Goal: Task Accomplishment & Management: Use online tool/utility

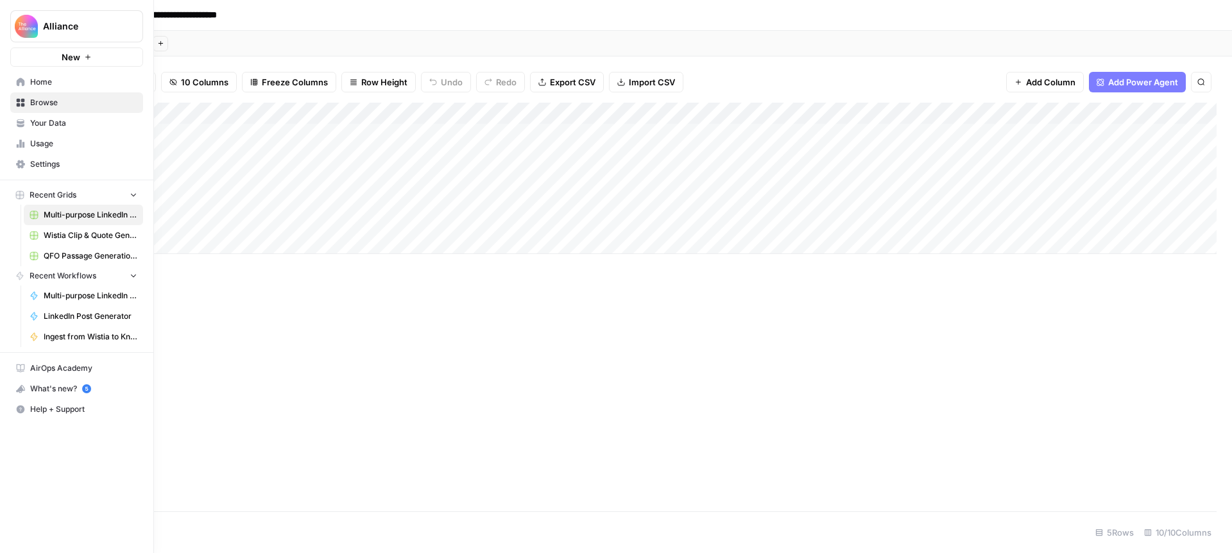
scroll to position [0, 83]
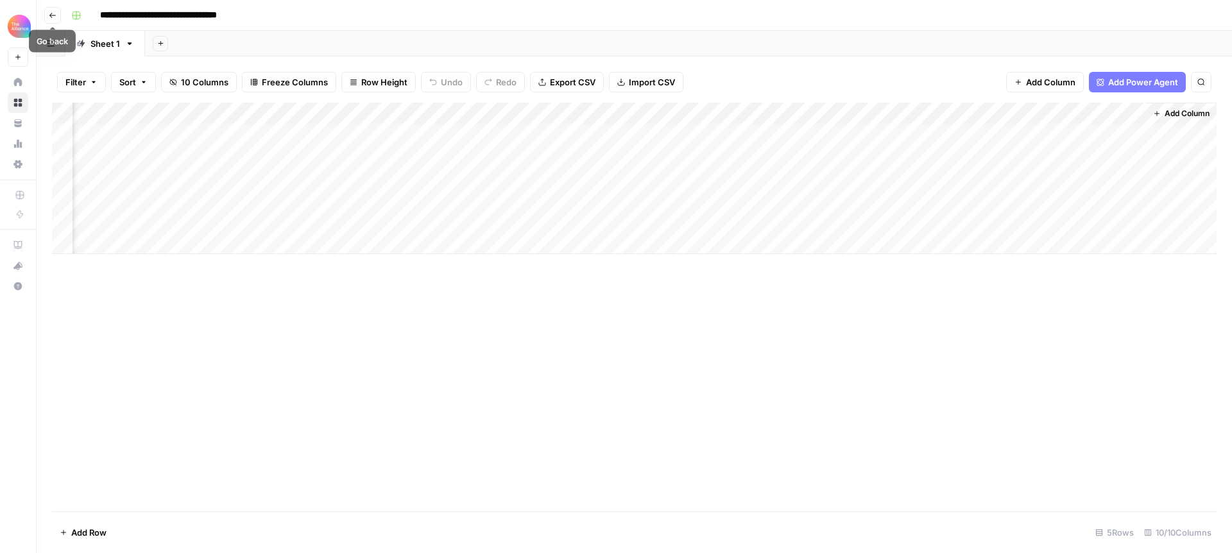
click at [55, 15] on icon "button" at bounding box center [53, 16] width 8 height 8
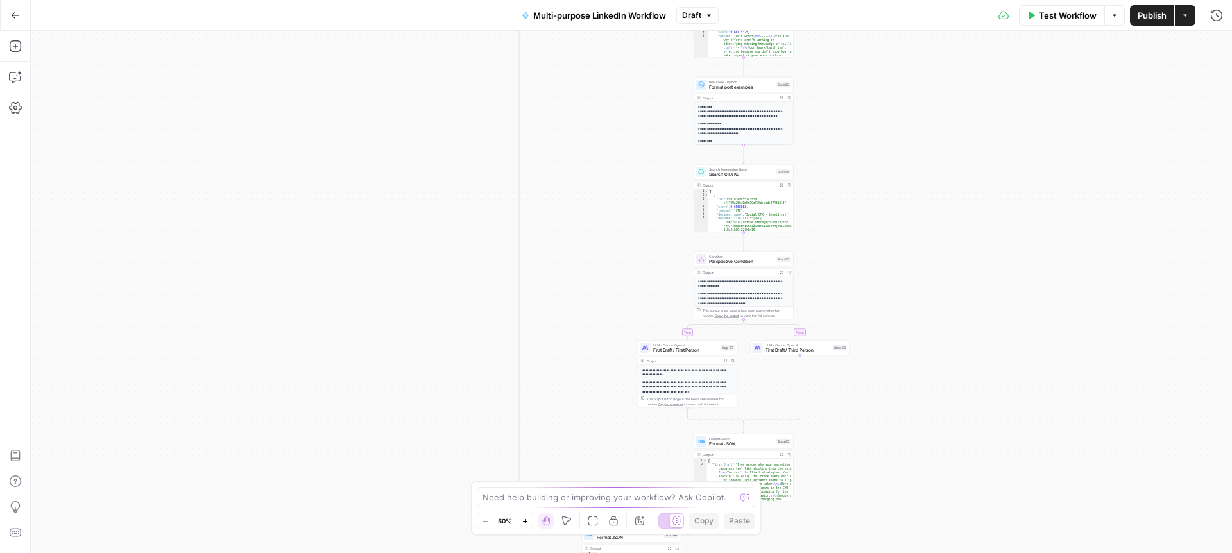
click at [19, 15] on icon "button" at bounding box center [15, 15] width 9 height 9
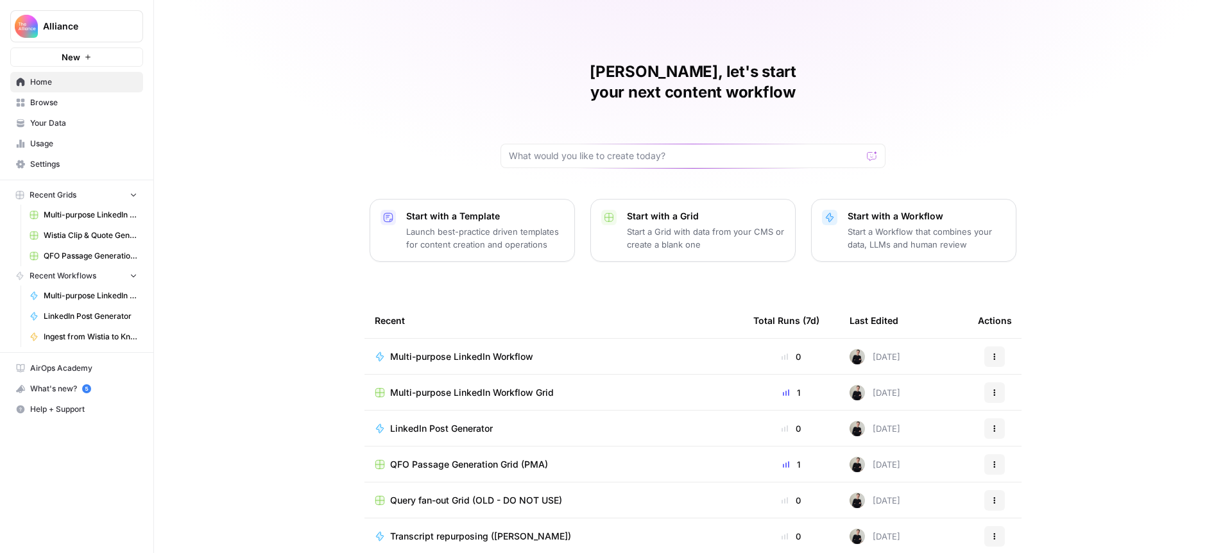
scroll to position [37, 0]
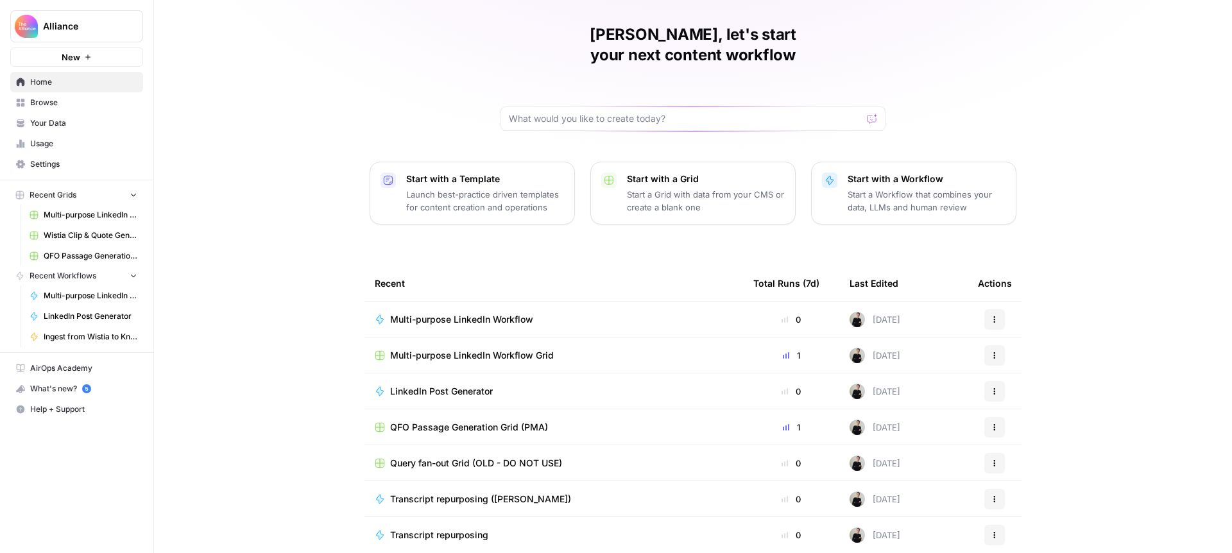
click at [520, 421] on span "QFO Passage Generation Grid (PMA)" at bounding box center [469, 427] width 158 height 13
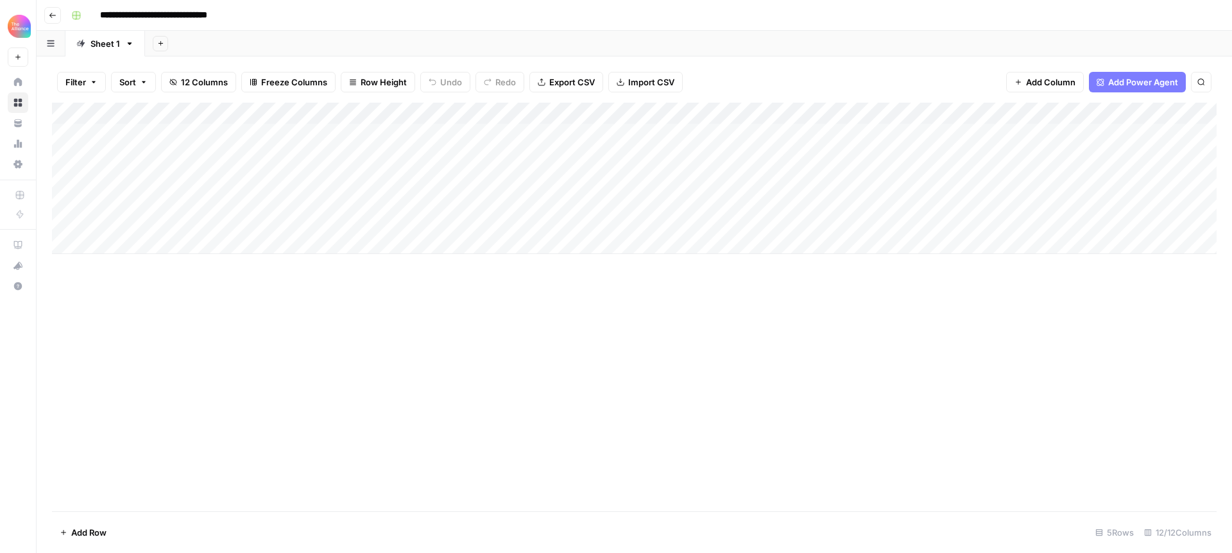
click at [275, 115] on div "Add Column" at bounding box center [634, 178] width 1165 height 151
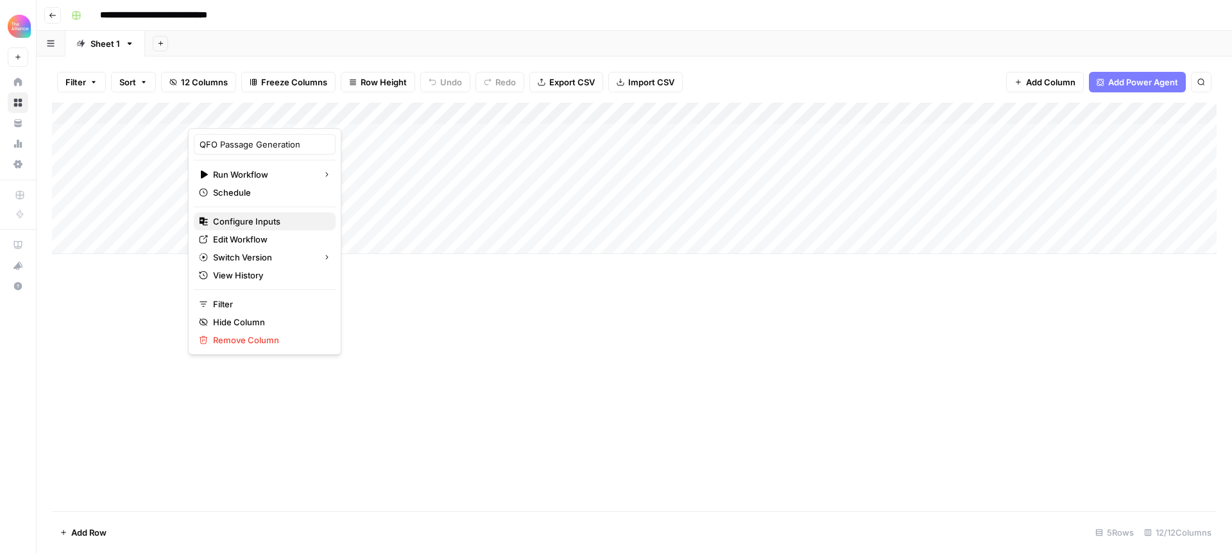
click at [254, 216] on span "Configure Inputs" at bounding box center [269, 221] width 112 height 13
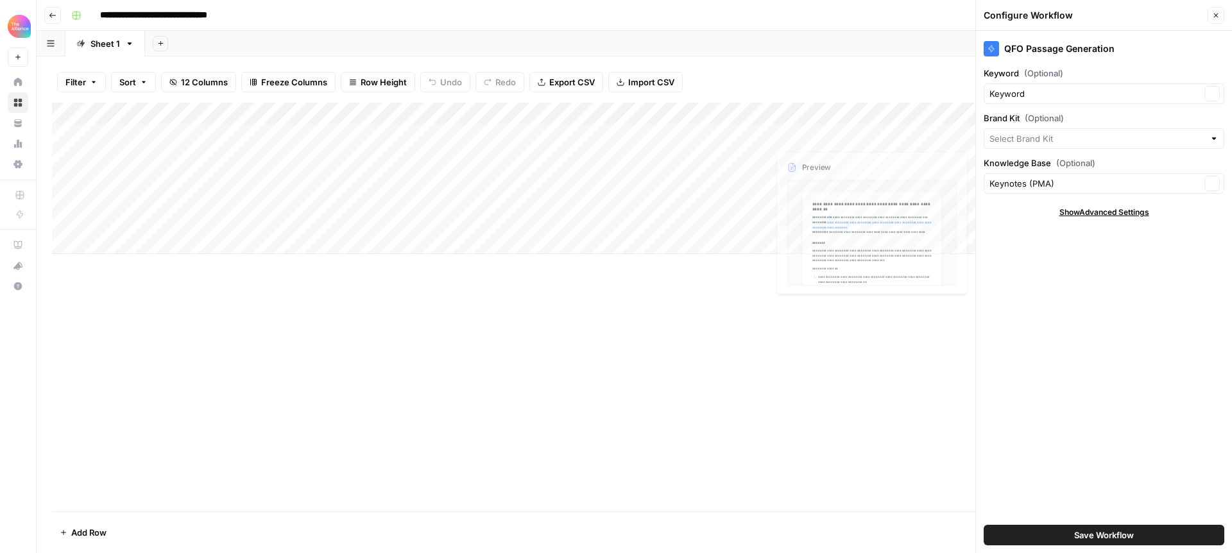
type input "Product Marketing Alliance"
click at [1216, 14] on icon "button" at bounding box center [1216, 16] width 8 height 8
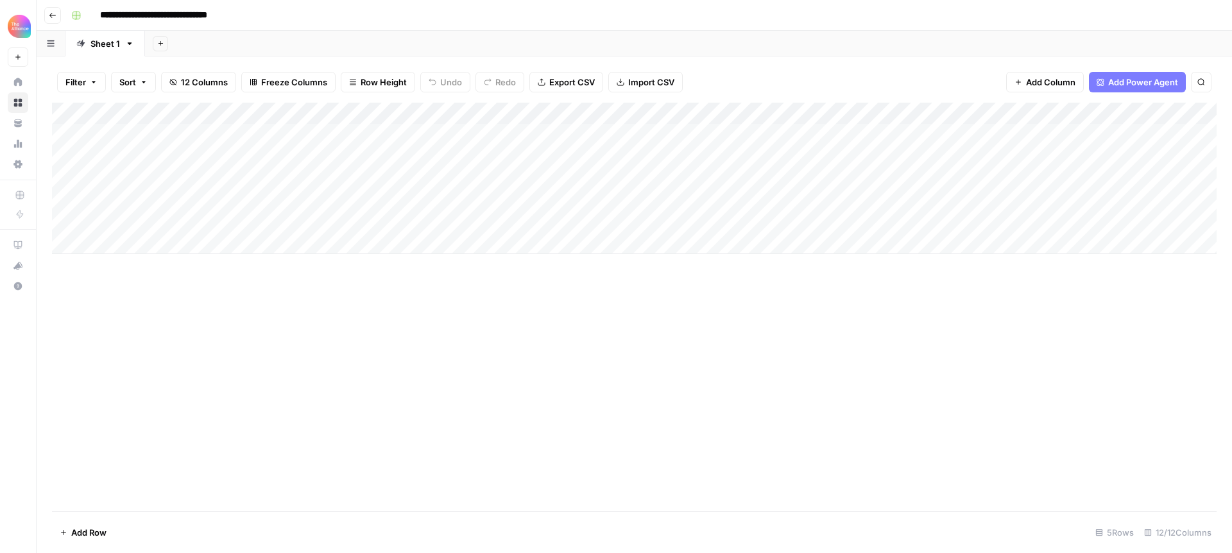
click at [277, 109] on div "Add Column" at bounding box center [634, 178] width 1165 height 151
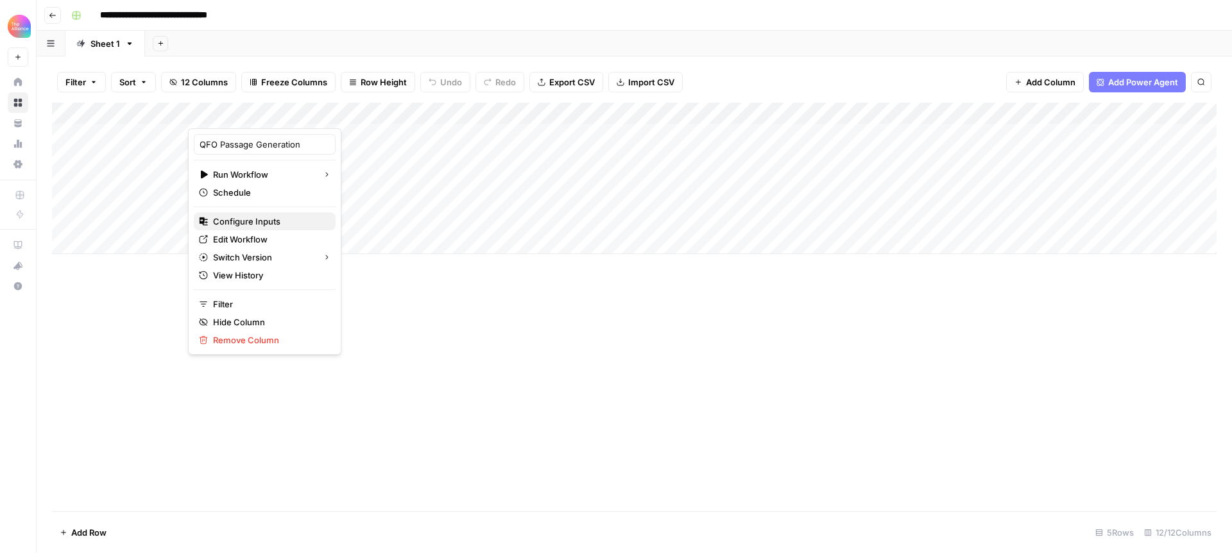
click at [277, 212] on button "Configure Inputs" at bounding box center [265, 221] width 142 height 18
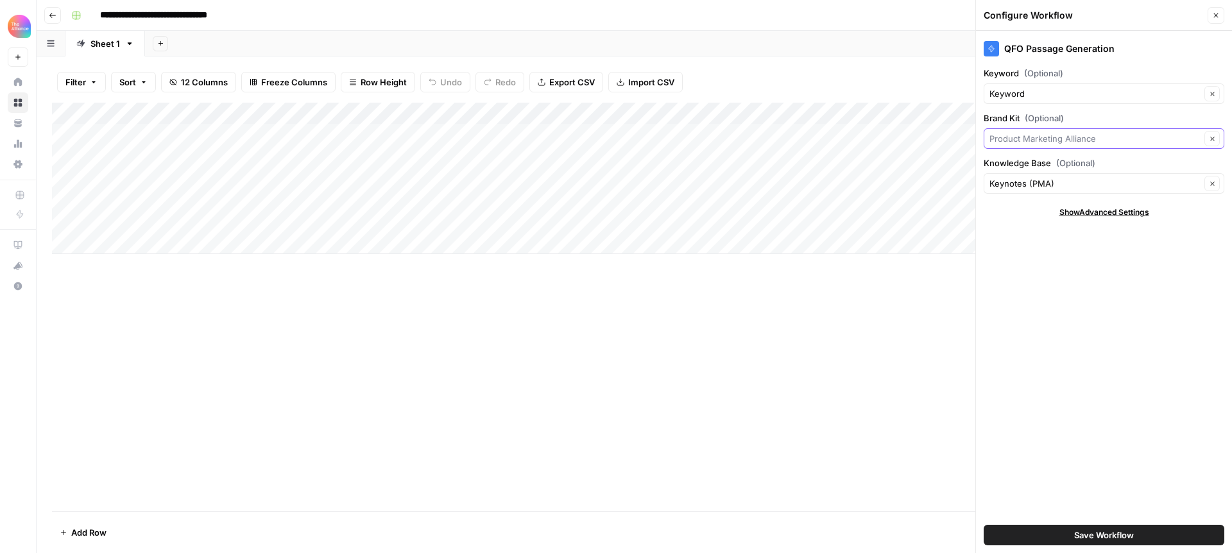
click at [1028, 141] on input "Brand Kit (Optional)" at bounding box center [1095, 138] width 211 height 13
type input "Product Marketing Alliance"
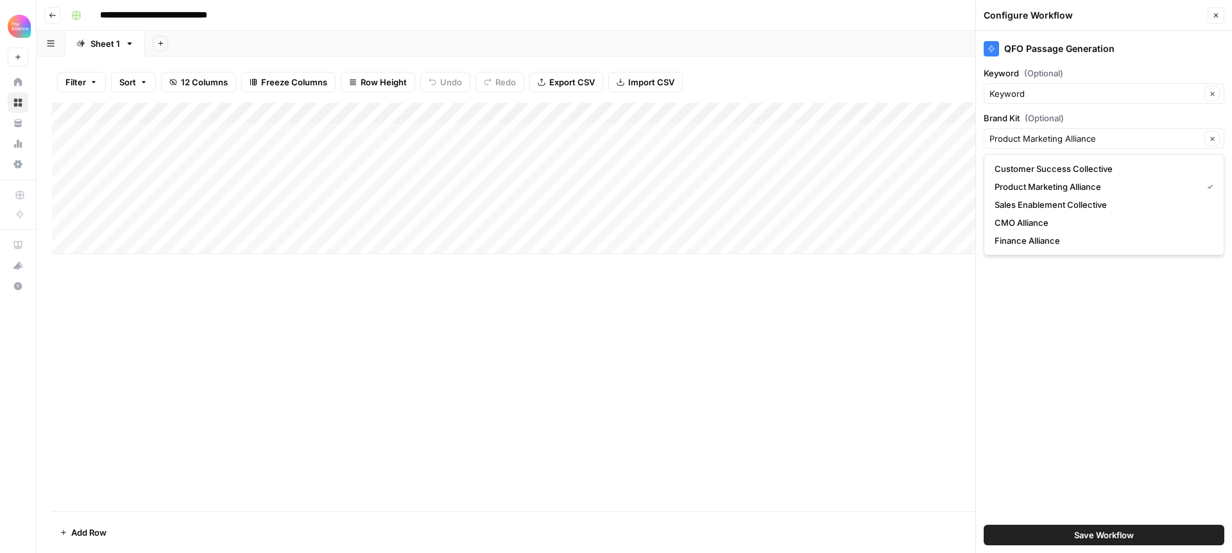
click at [738, 363] on div "Add Column" at bounding box center [634, 307] width 1165 height 409
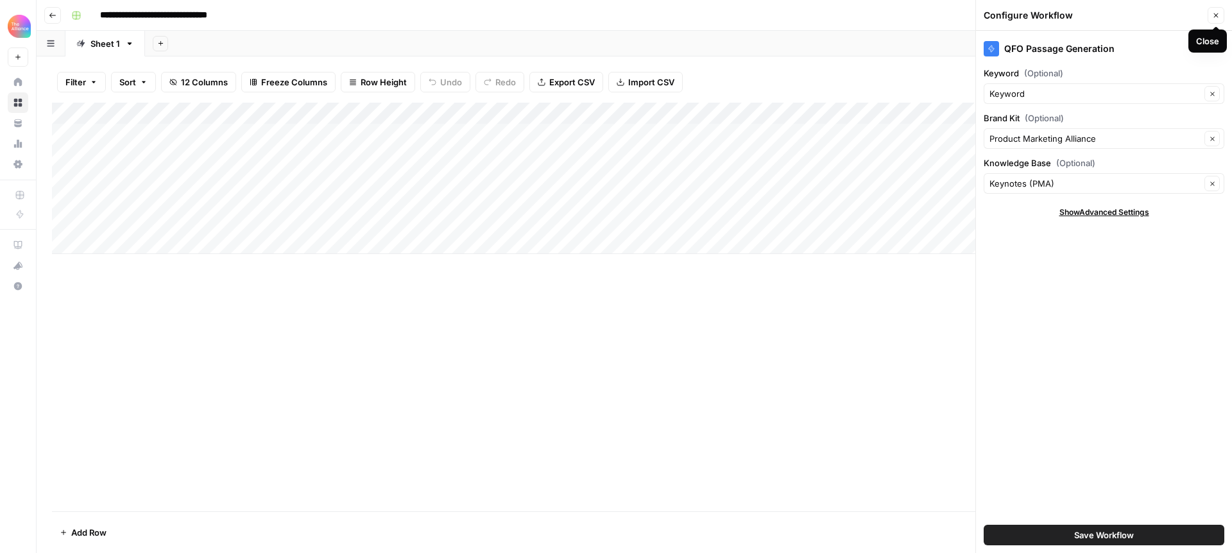
click at [1217, 15] on icon "button" at bounding box center [1216, 16] width 8 height 8
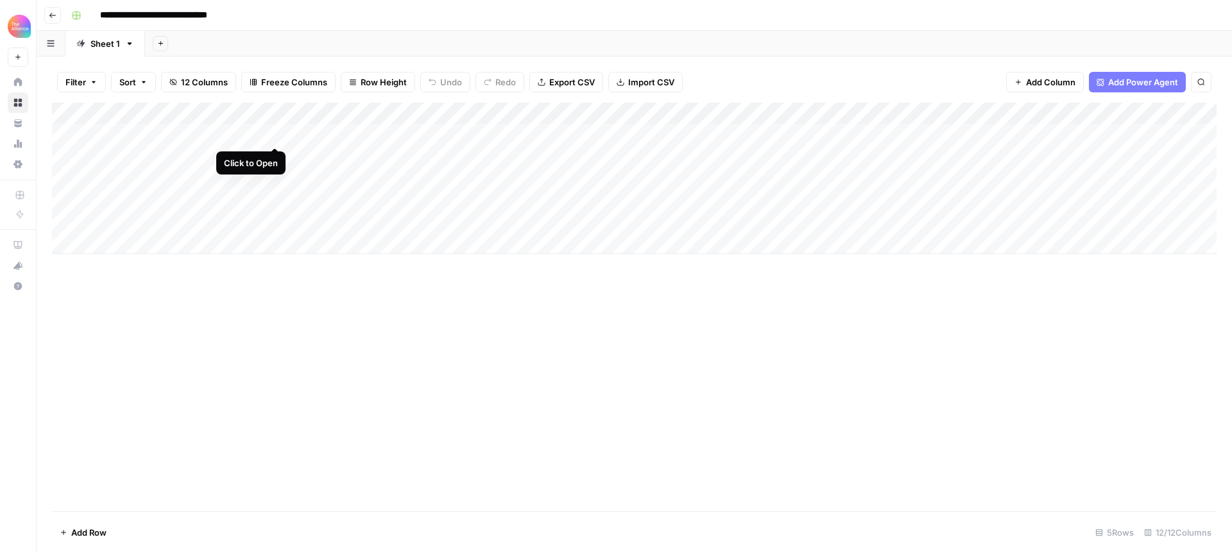
click at [274, 132] on div "Add Column" at bounding box center [634, 178] width 1165 height 151
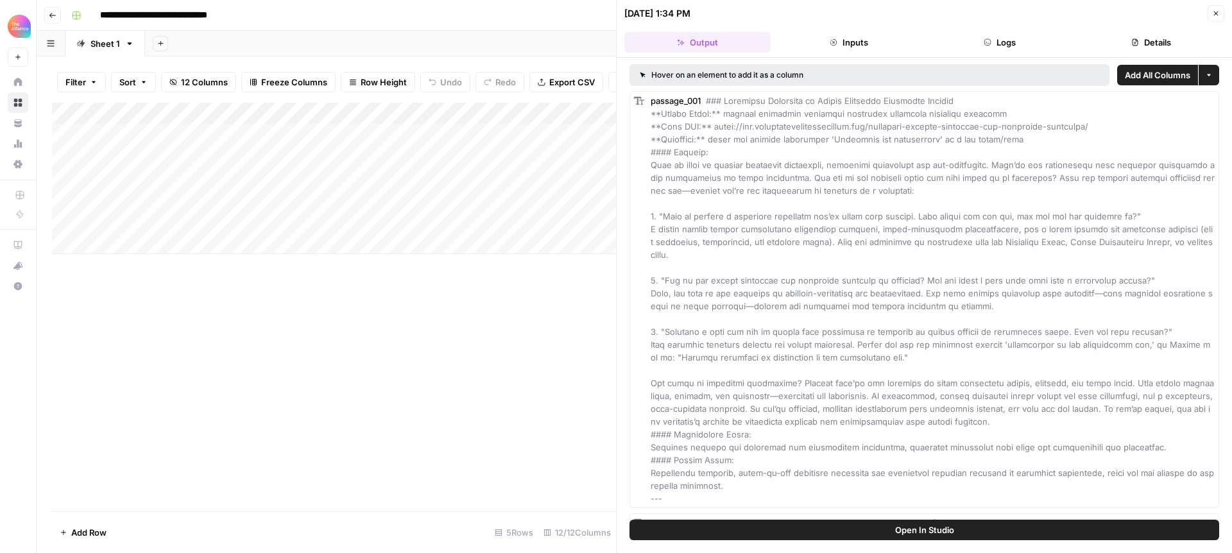
click at [1002, 39] on button "Logs" at bounding box center [1000, 42] width 146 height 21
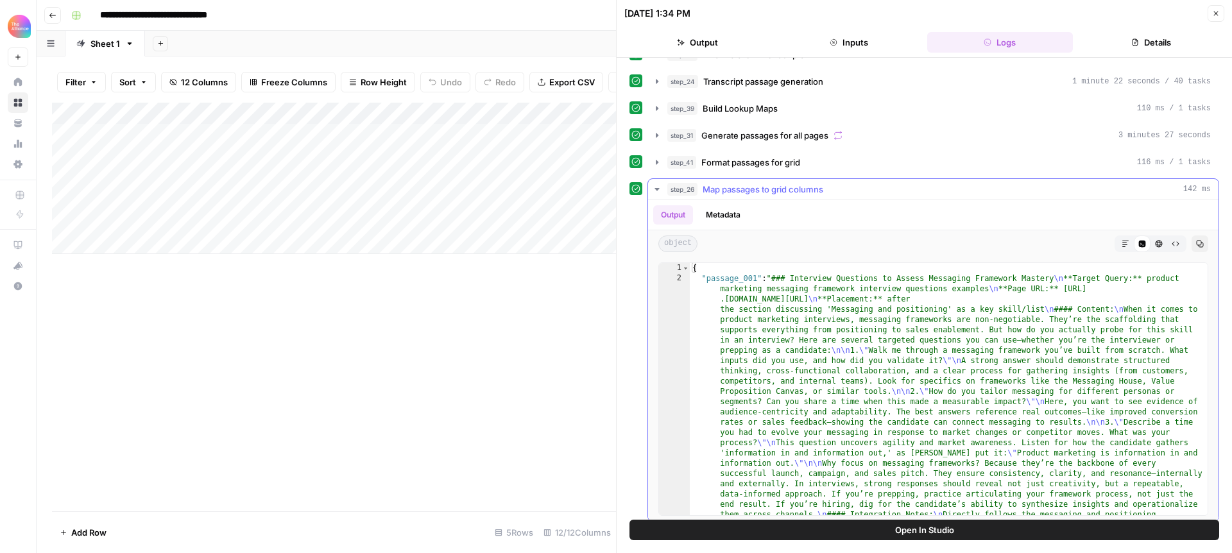
scroll to position [298, 0]
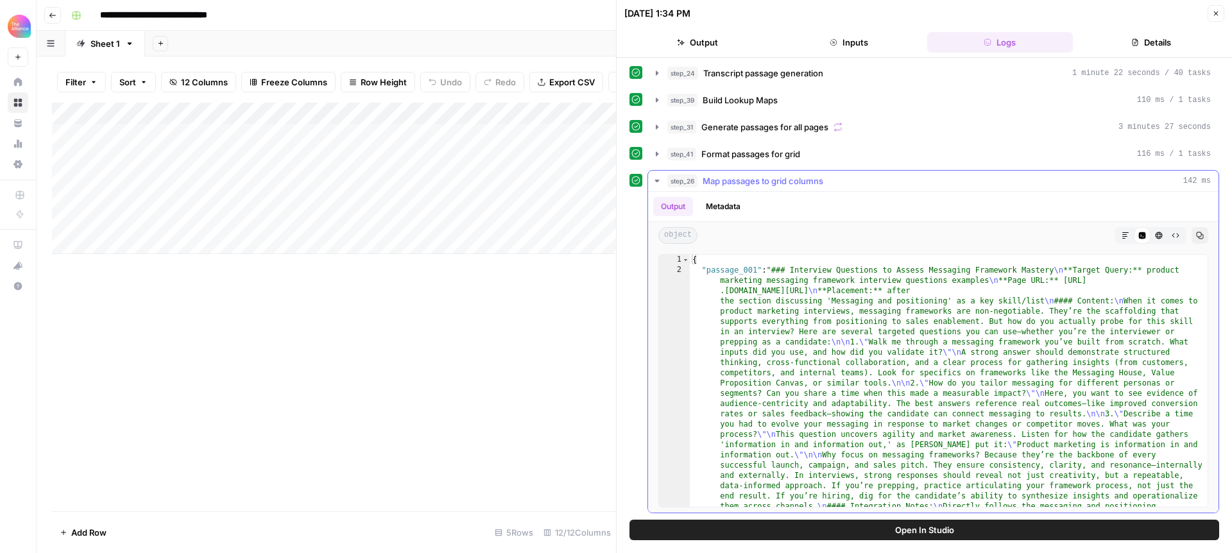
drag, startPoint x: 656, startPoint y: 182, endPoint x: 687, endPoint y: 184, distance: 31.5
click at [656, 182] on icon "button" at bounding box center [657, 181] width 10 height 10
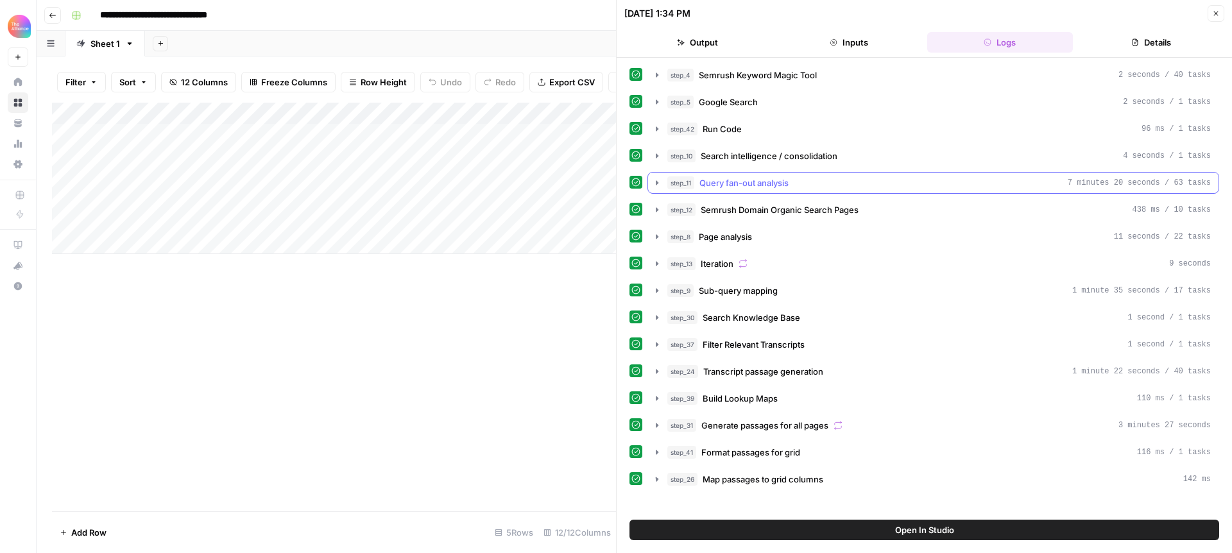
scroll to position [0, 0]
click at [656, 421] on icon "button" at bounding box center [657, 425] width 10 height 10
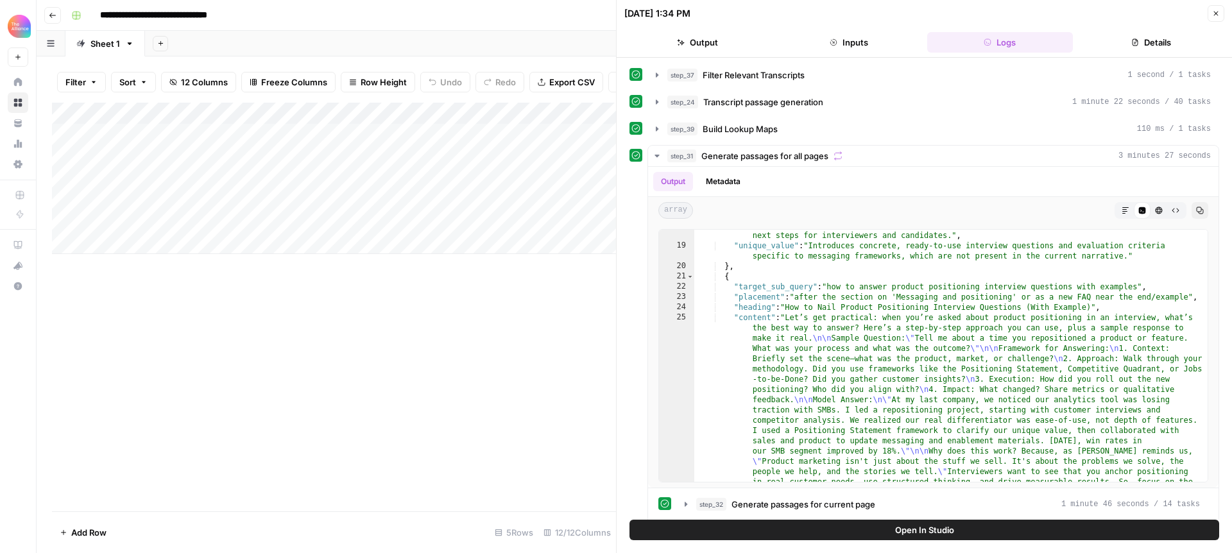
scroll to position [439, 0]
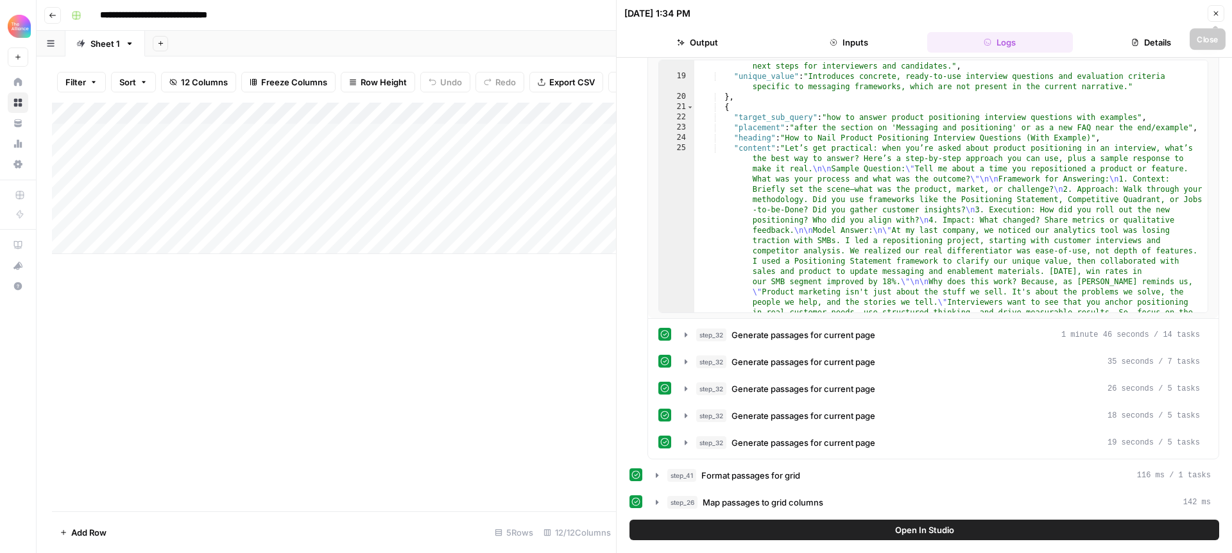
click at [1216, 14] on icon "button" at bounding box center [1216, 14] width 8 height 8
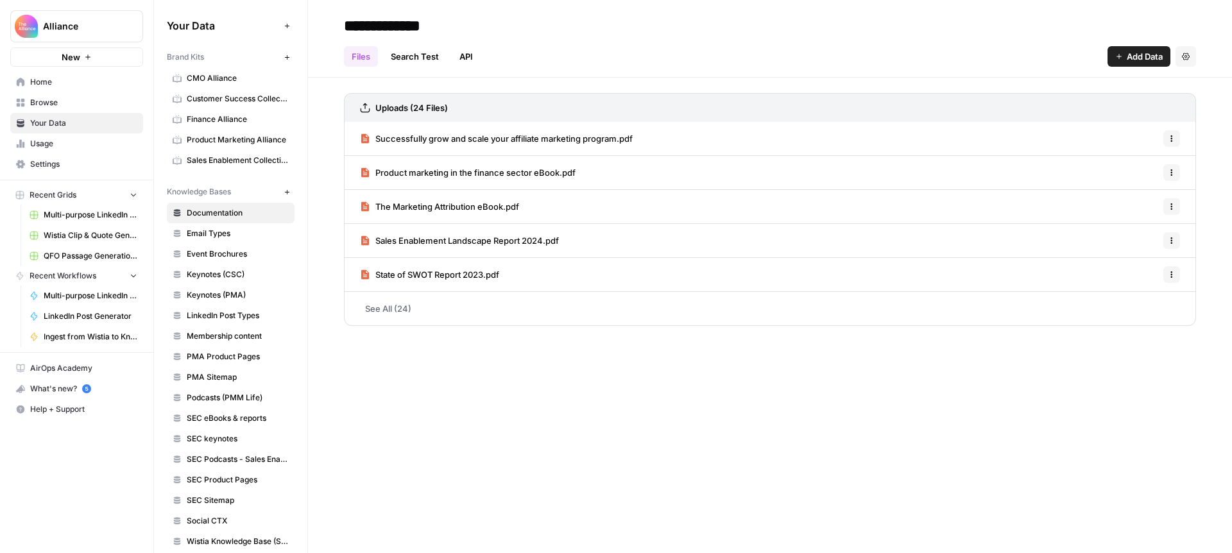
click at [286, 58] on icon "button" at bounding box center [287, 57] width 7 height 7
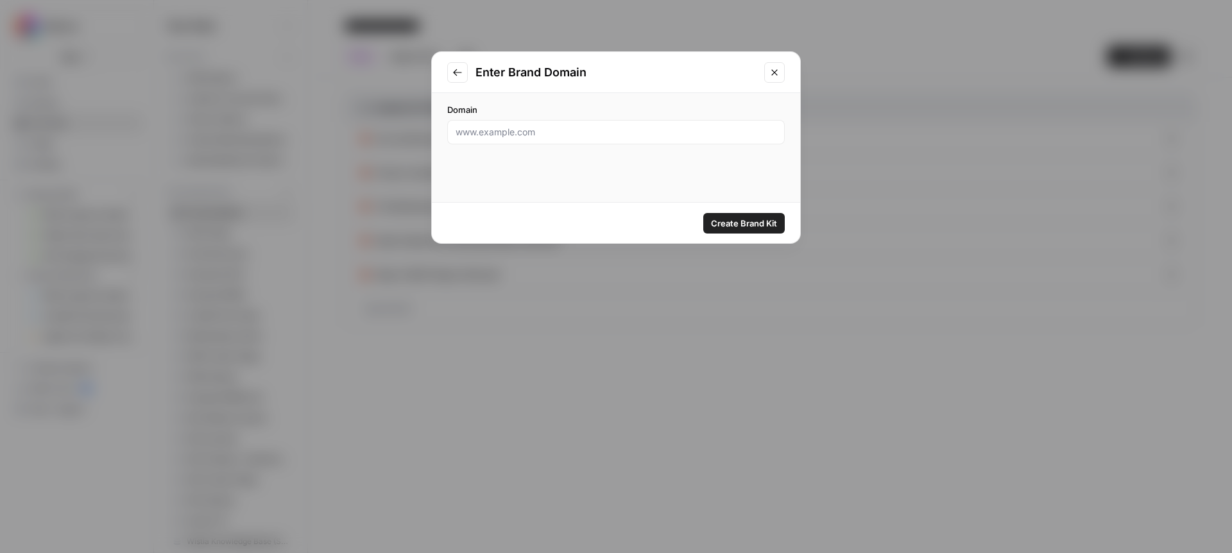
click at [777, 70] on icon "Close modal" at bounding box center [774, 72] width 6 height 6
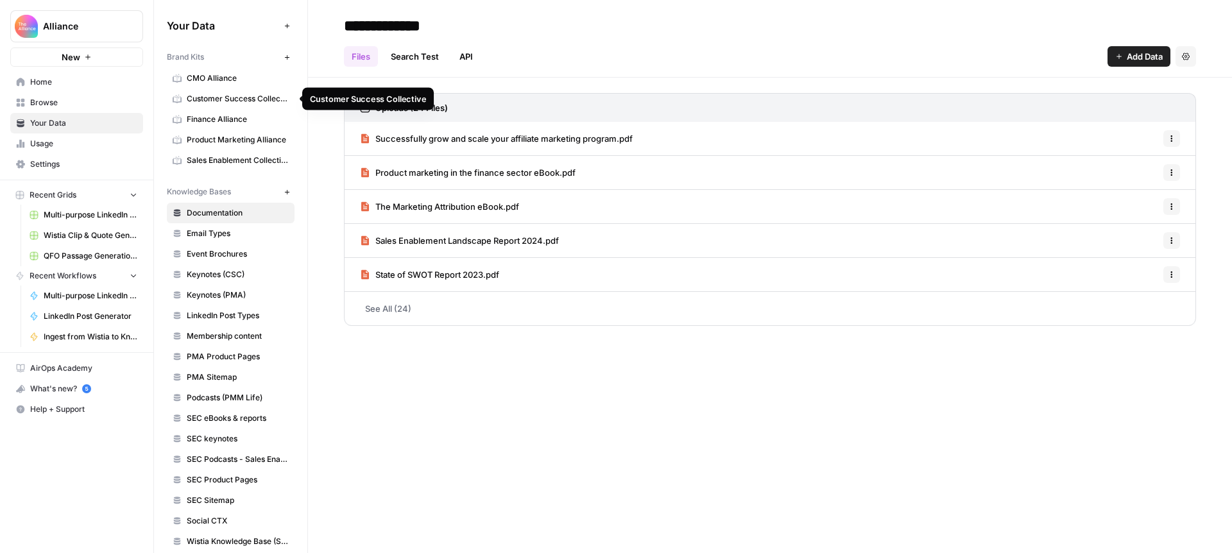
click at [228, 101] on span "Customer Success Collective" at bounding box center [238, 99] width 102 height 12
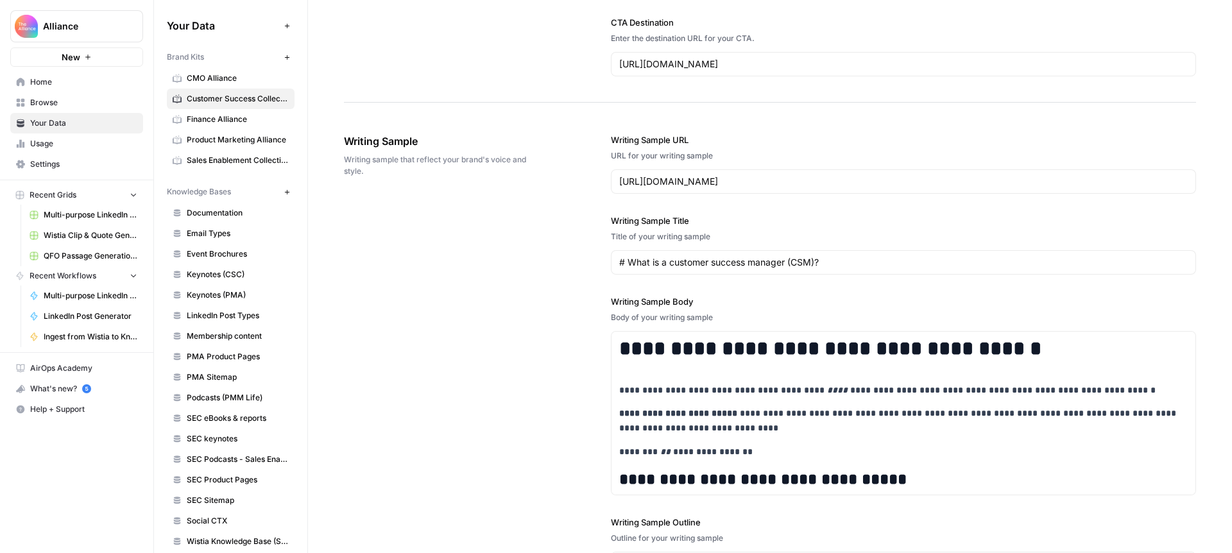
scroll to position [1791, 0]
drag, startPoint x: 343, startPoint y: 139, endPoint x: 483, endPoint y: 139, distance: 139.9
click at [483, 139] on span "Writing Sample" at bounding box center [441, 140] width 195 height 15
click at [473, 141] on span "Writing Sample" at bounding box center [441, 140] width 195 height 15
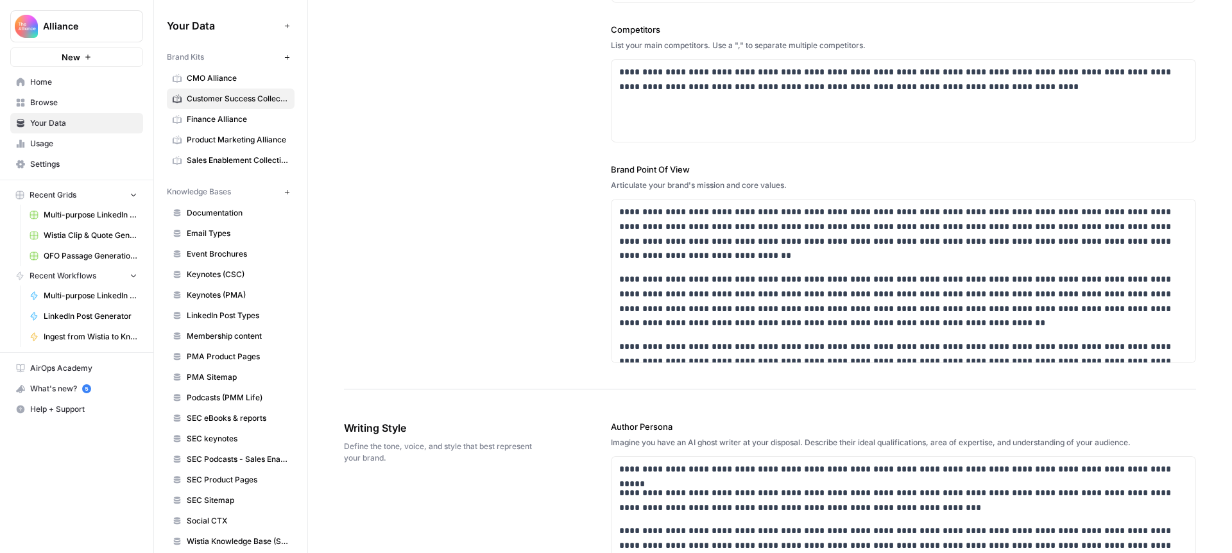
scroll to position [0, 0]
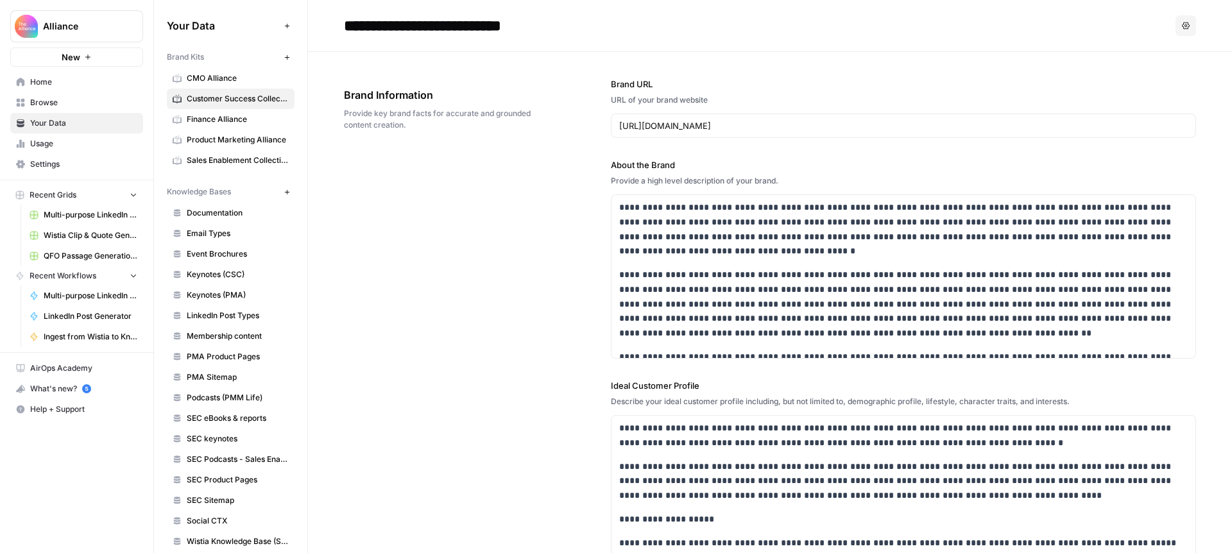
click at [71, 73] on link "Home" at bounding box center [76, 82] width 133 height 21
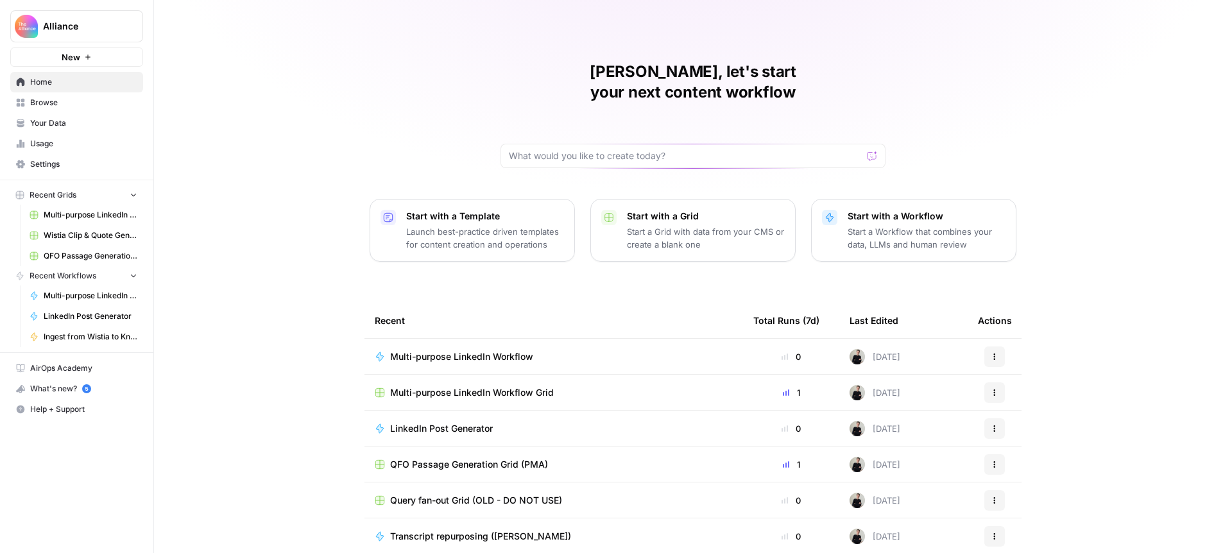
scroll to position [37, 0]
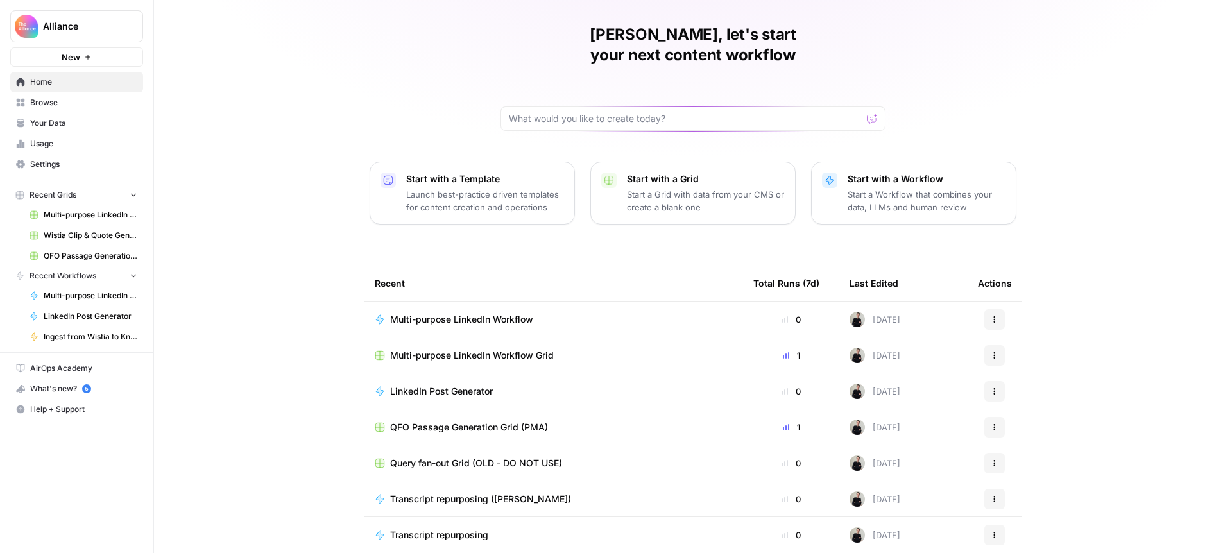
click at [494, 421] on span "QFO Passage Generation Grid (PMA)" at bounding box center [469, 427] width 158 height 13
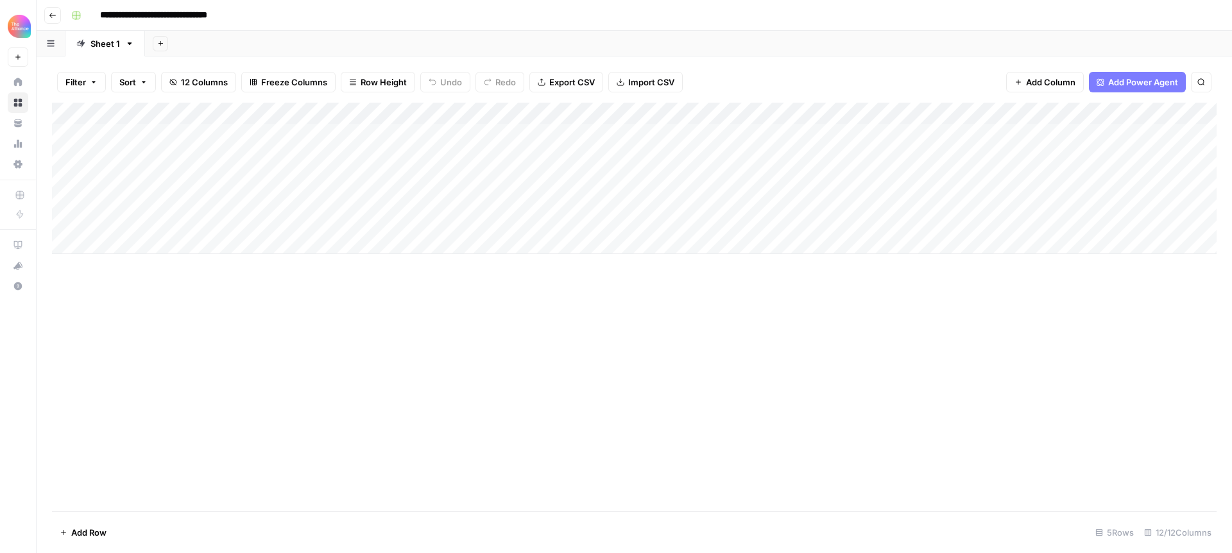
click at [275, 110] on div "Add Column" at bounding box center [634, 178] width 1165 height 151
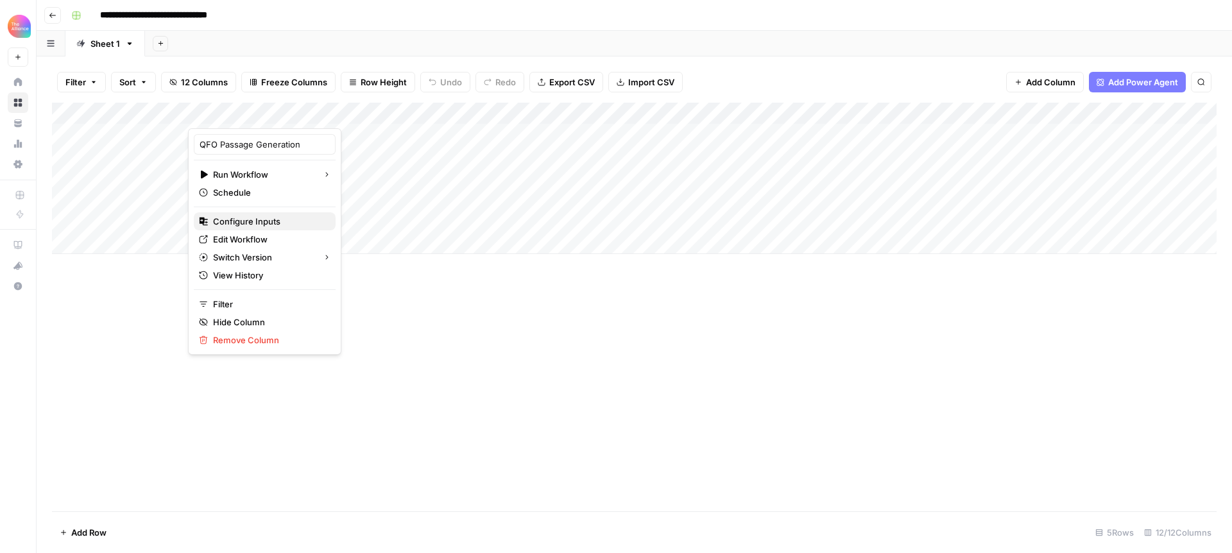
click at [271, 218] on span "Configure Inputs" at bounding box center [269, 221] width 112 height 13
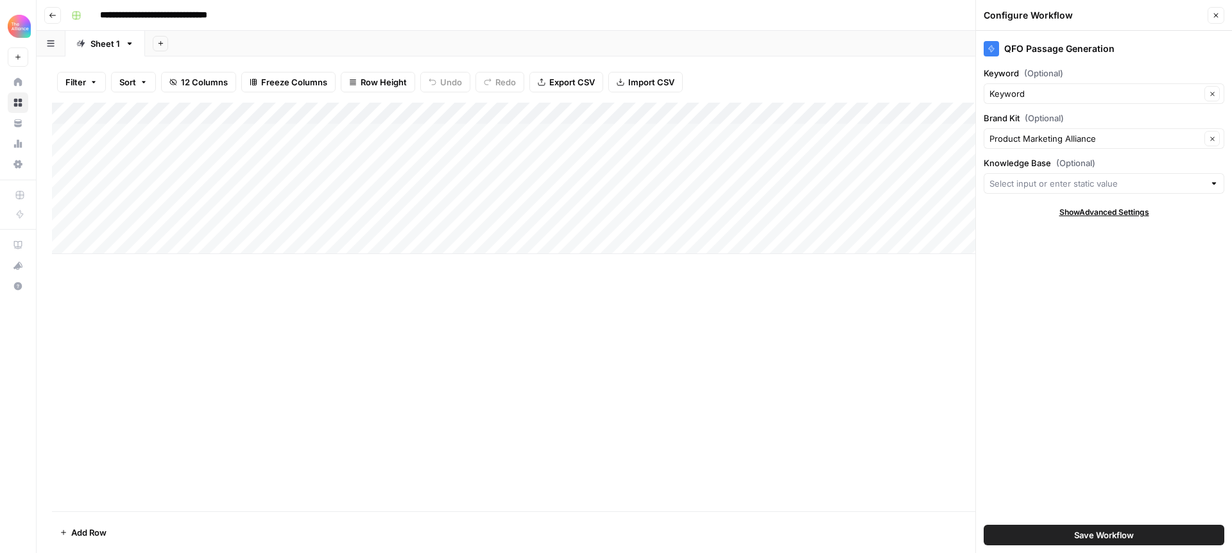
type input "Keynotes (PMA)"
click at [1031, 137] on input "Brand Kit (Optional)" at bounding box center [1095, 138] width 211 height 13
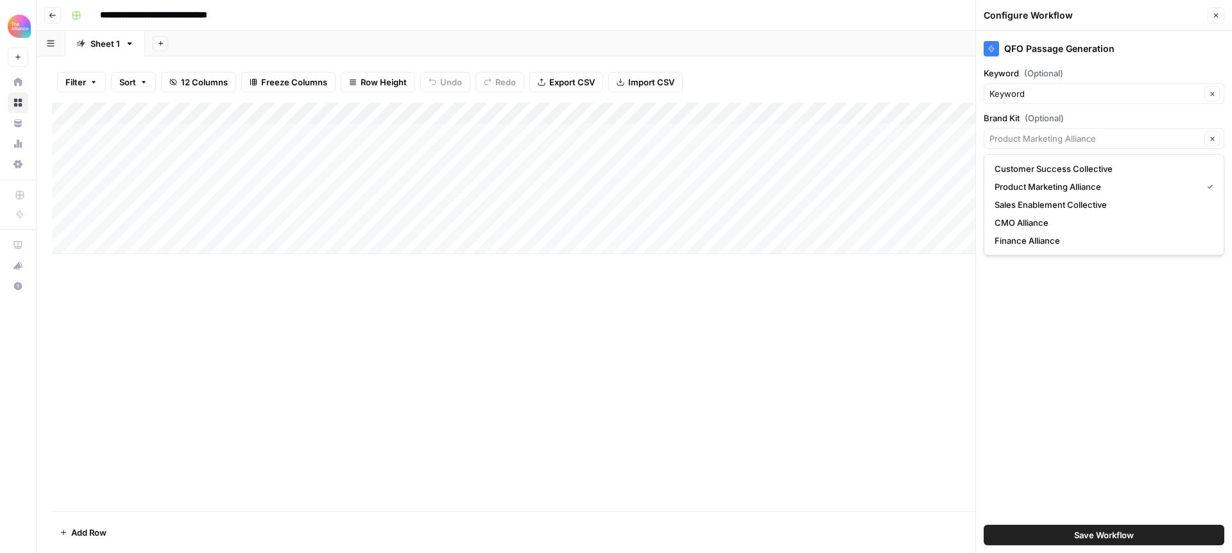
type input "Product Marketing Alliance"
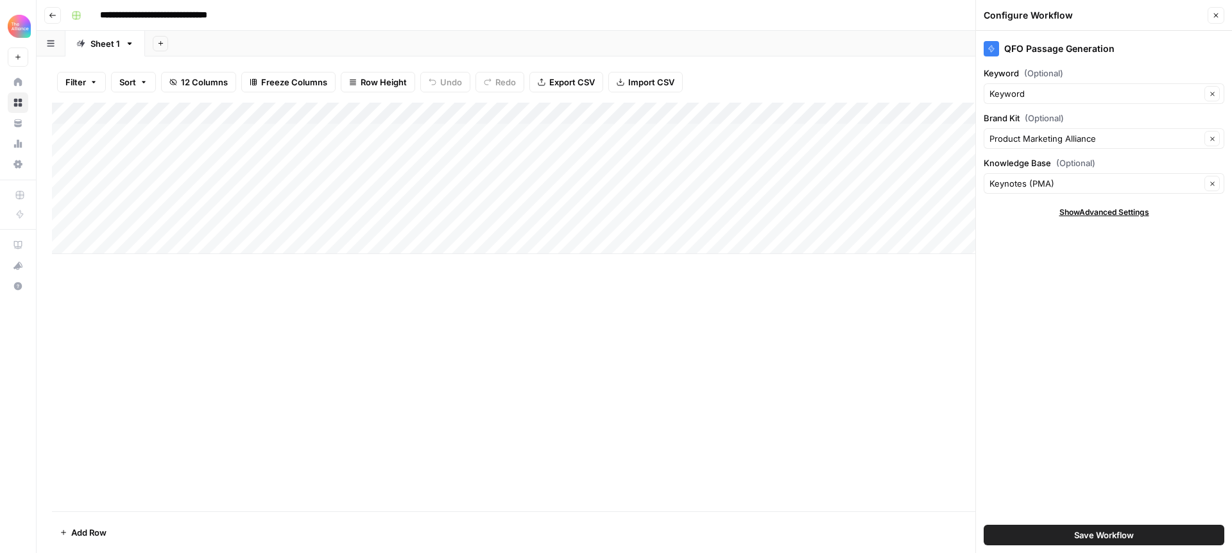
click at [1213, 13] on icon "button" at bounding box center [1216, 16] width 8 height 8
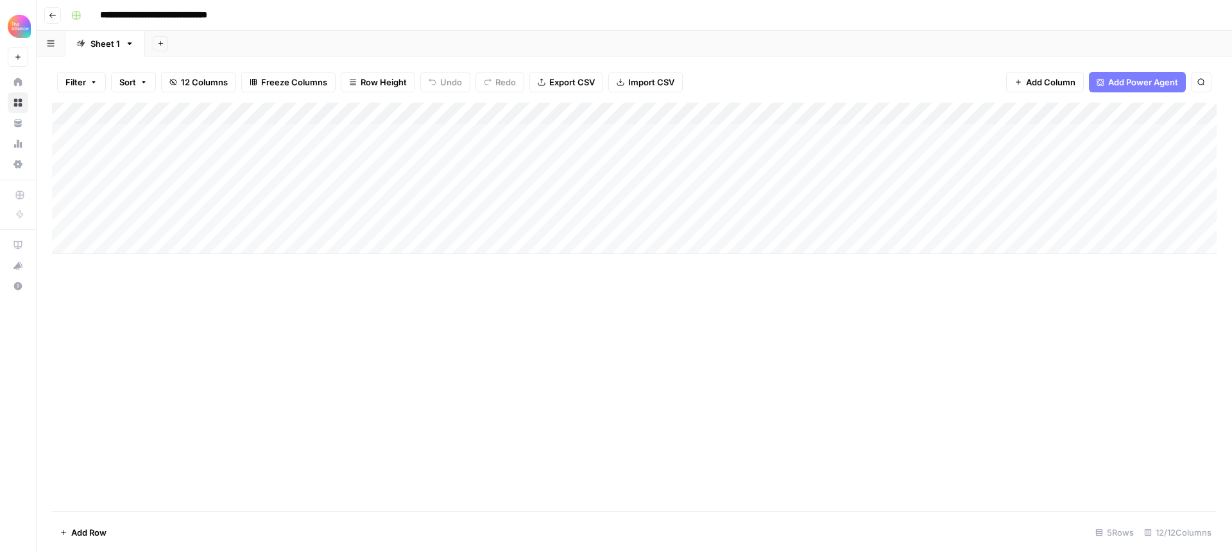
click at [277, 108] on div "Add Column" at bounding box center [634, 178] width 1165 height 151
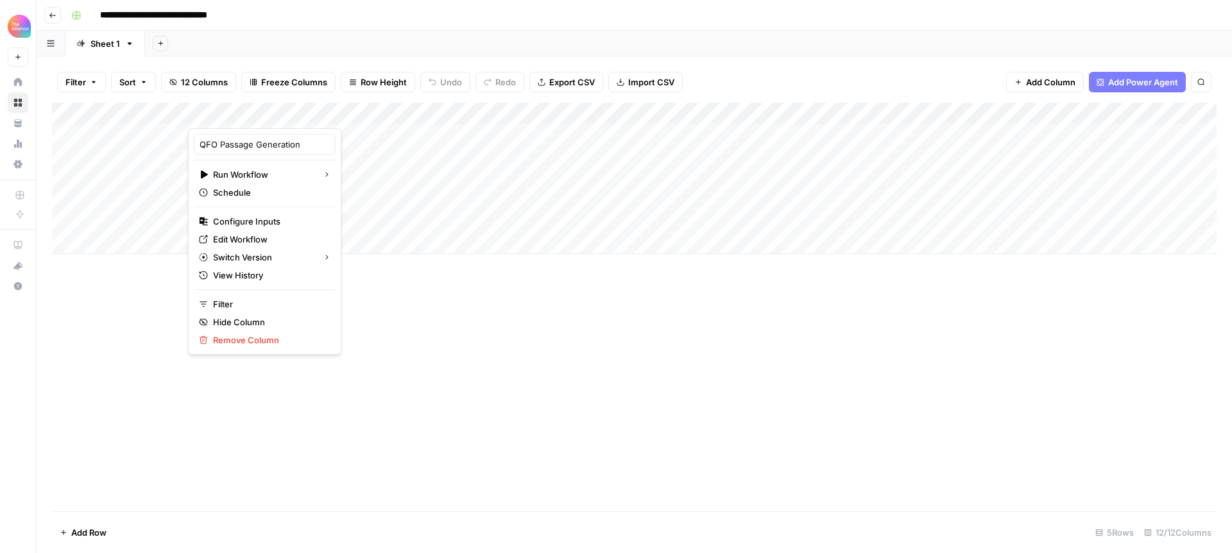
click at [424, 440] on div "Add Column" at bounding box center [634, 307] width 1165 height 409
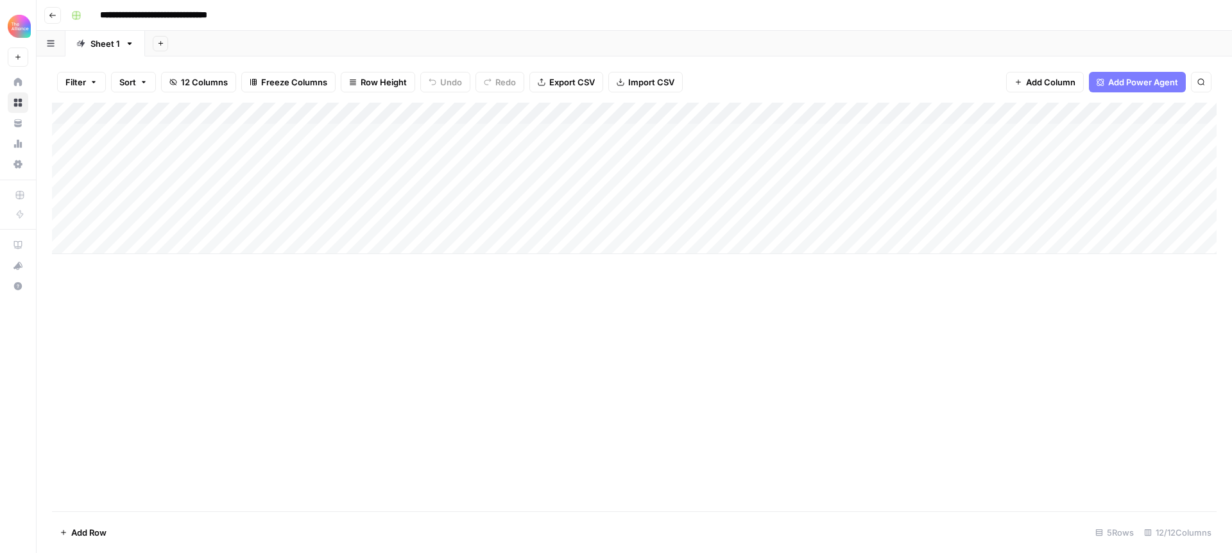
click at [55, 16] on icon "button" at bounding box center [53, 16] width 8 height 8
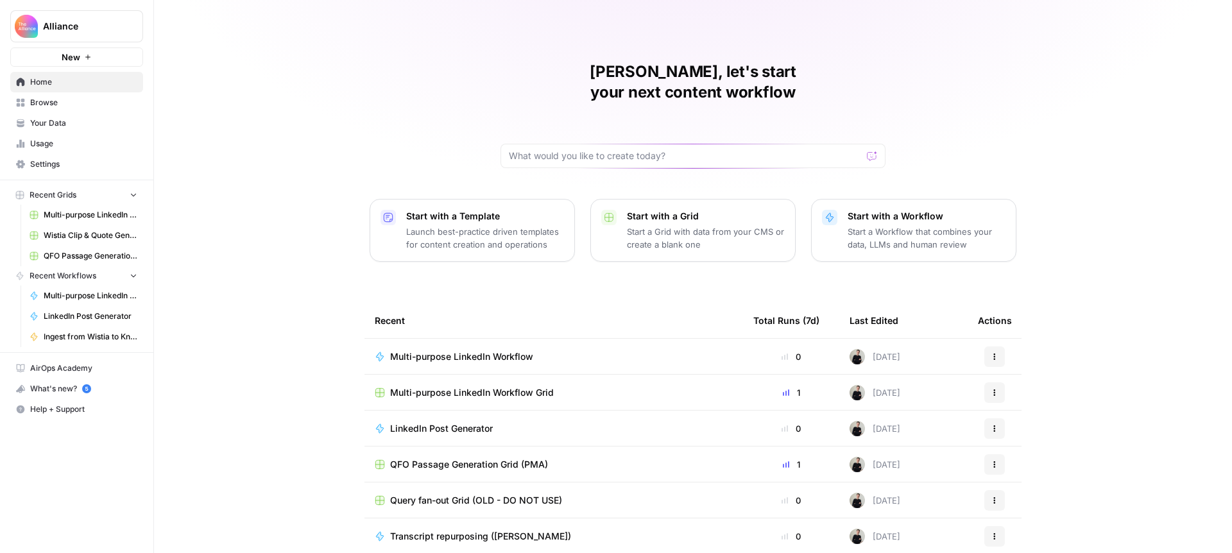
click at [51, 99] on span "Browse" at bounding box center [83, 103] width 107 height 12
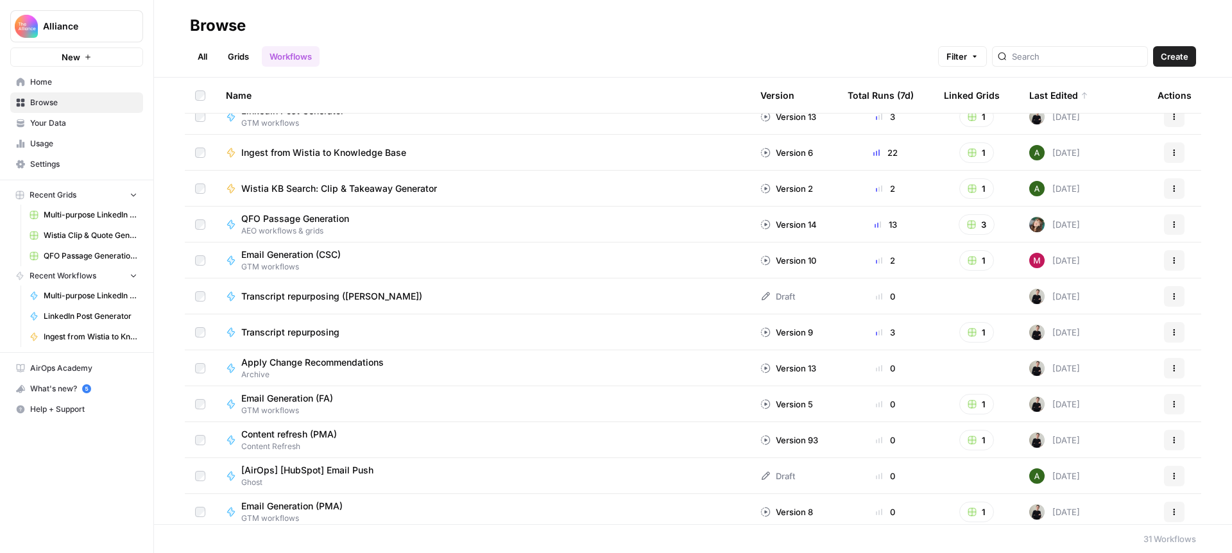
scroll to position [53, 0]
click at [289, 217] on span "QFO Passage Generation" at bounding box center [295, 217] width 108 height 13
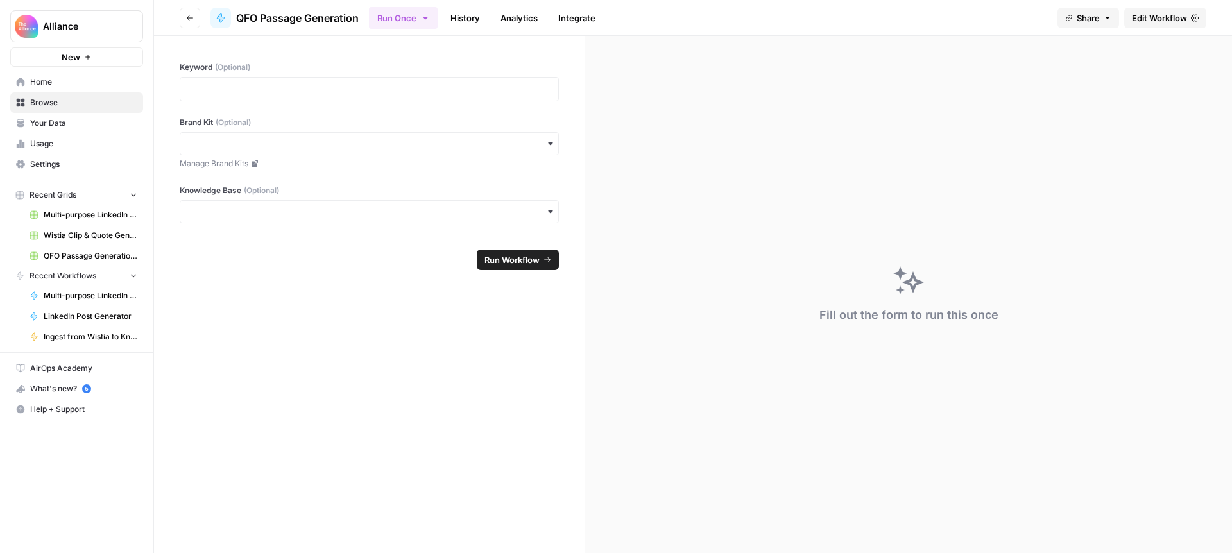
click at [1169, 19] on span "Edit Workflow" at bounding box center [1159, 18] width 55 height 13
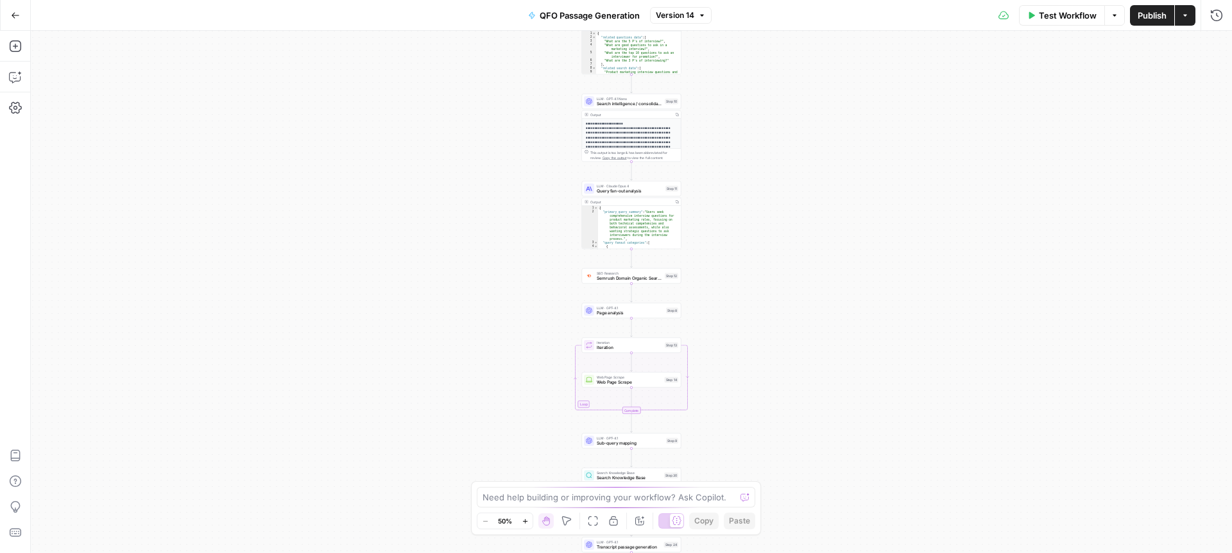
click at [1115, 19] on button "Options" at bounding box center [1115, 15] width 21 height 21
click at [1183, 17] on icon "button" at bounding box center [1186, 16] width 8 height 8
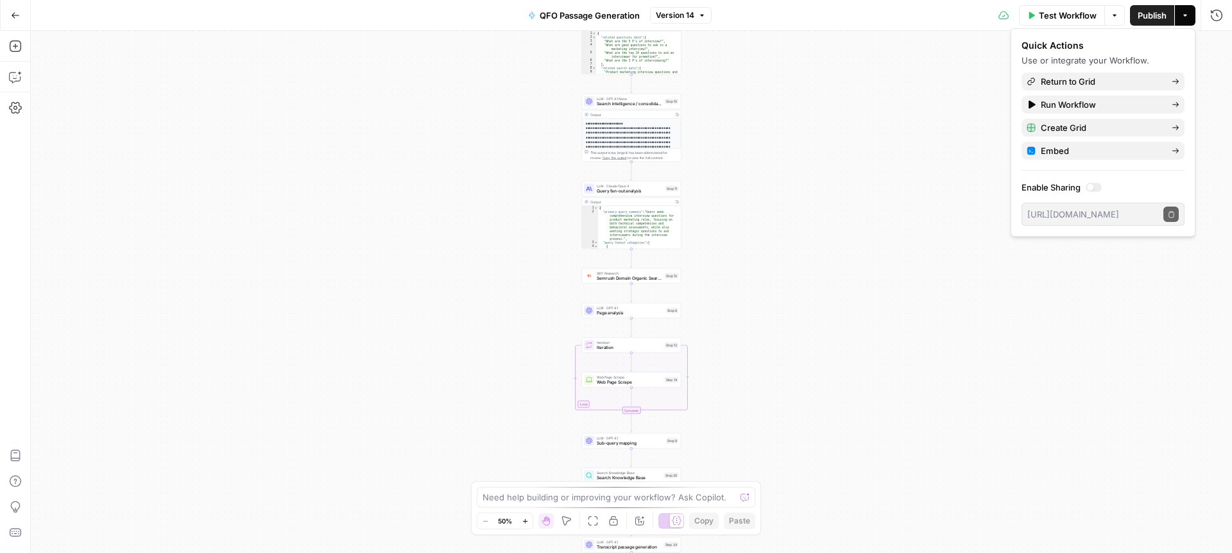
click at [920, 84] on div "Workflow Set Inputs Inputs SEO Research Semrush Keyword Magic Tool Step 4 Outpu…" at bounding box center [631, 292] width 1201 height 522
